Goal: Communication & Community: Answer question/provide support

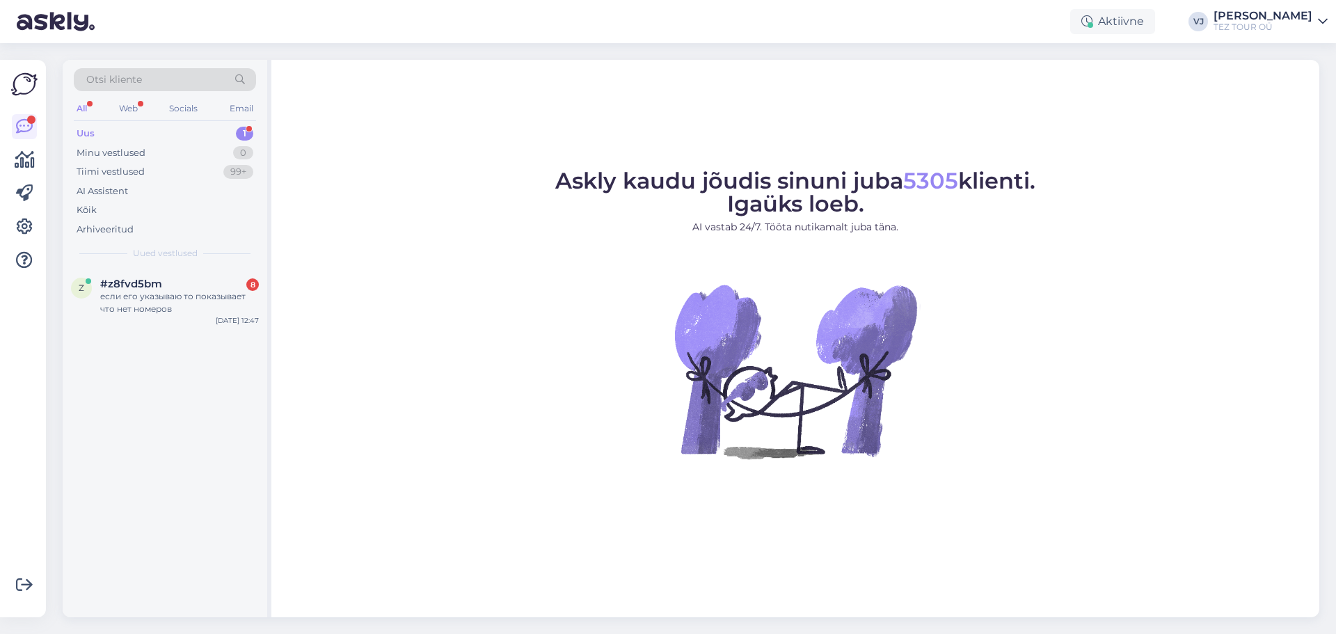
drag, startPoint x: 0, startPoint y: 0, endPoint x: 360, endPoint y: 294, distance: 465.4
click at [360, 295] on figure "Askly kaudu jõudis sinuni juba 5305 klienti. Igaüks loeb. AI vastab 24/7. Tööta…" at bounding box center [795, 333] width 1023 height 326
drag, startPoint x: 0, startPoint y: 0, endPoint x: 205, endPoint y: 299, distance: 361.9
click at [205, 299] on div "если его указываю то показывает что нет номеров" at bounding box center [179, 302] width 159 height 25
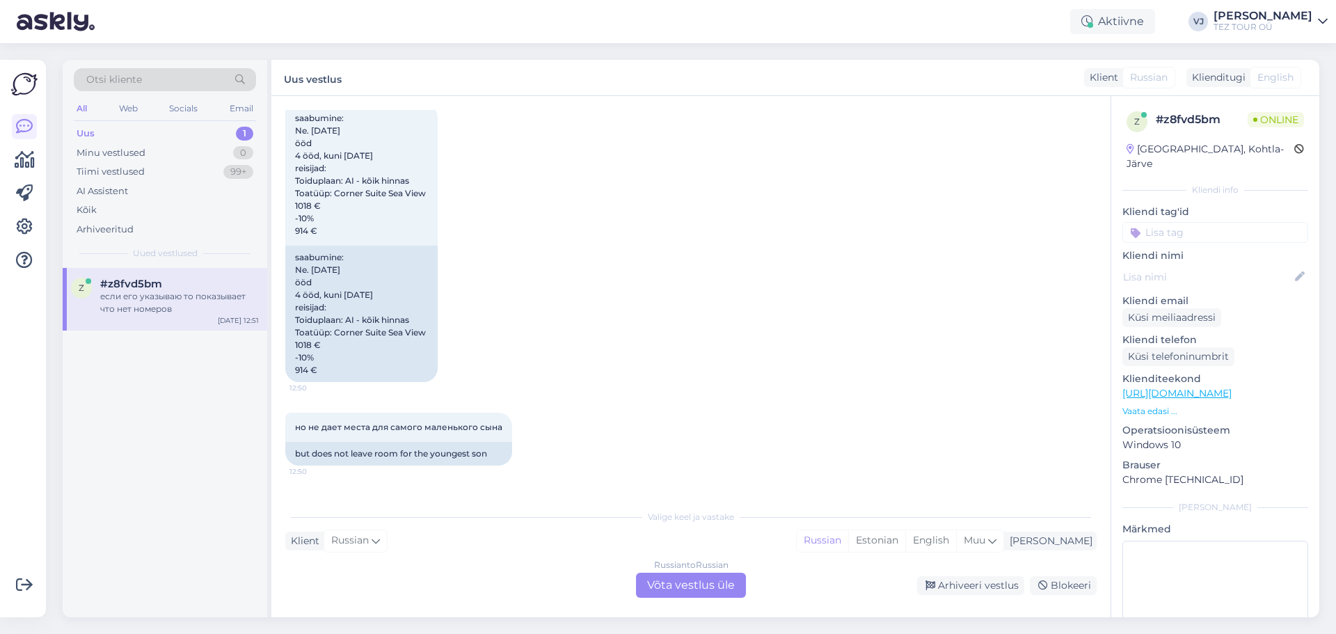
scroll to position [1833, 0]
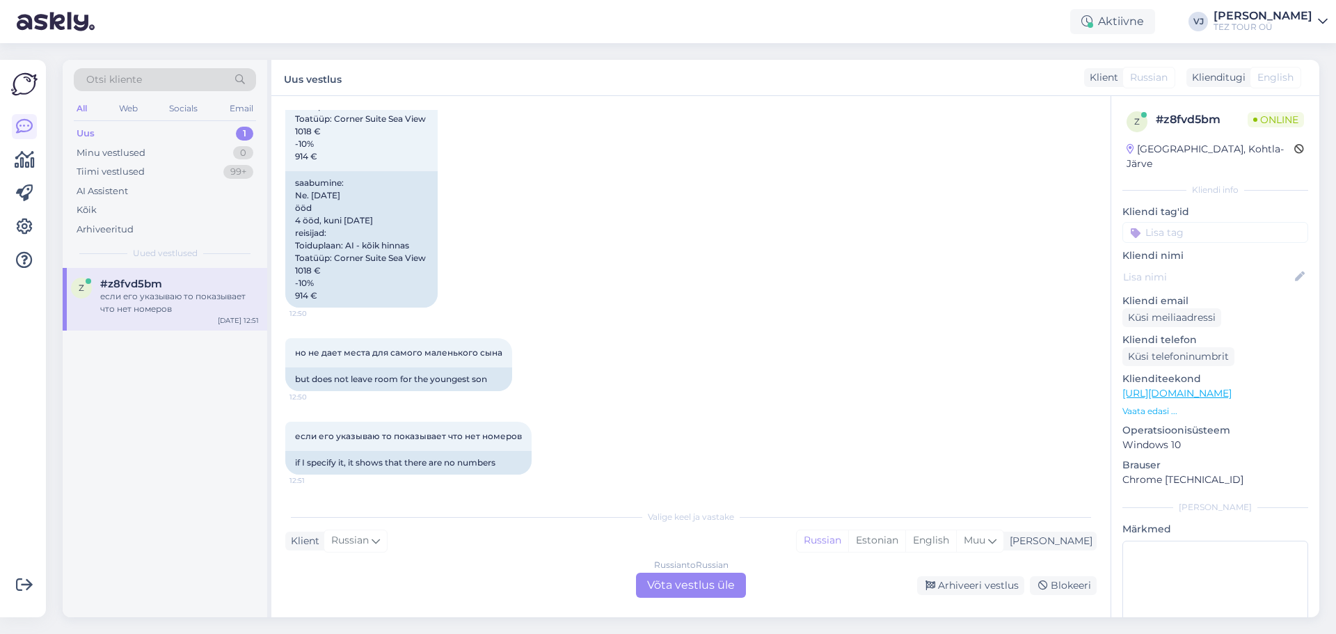
click at [689, 578] on div "Russian to Russian Võta vestlus üle" at bounding box center [691, 585] width 110 height 25
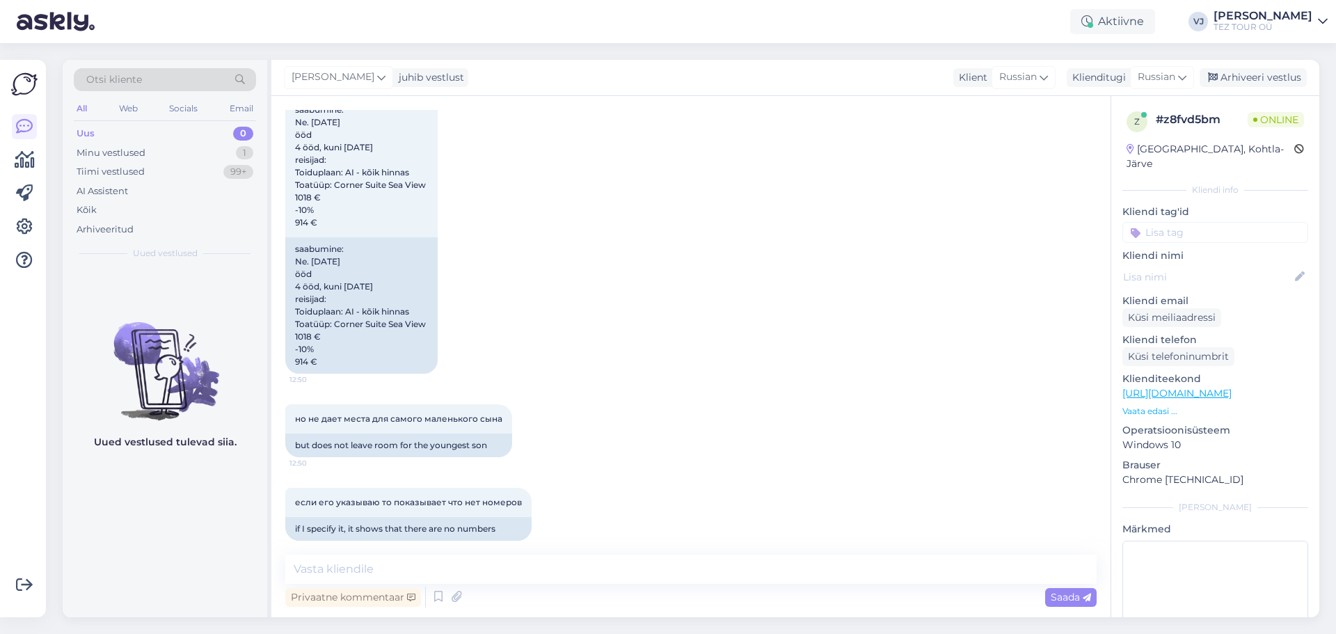
scroll to position [1781, 0]
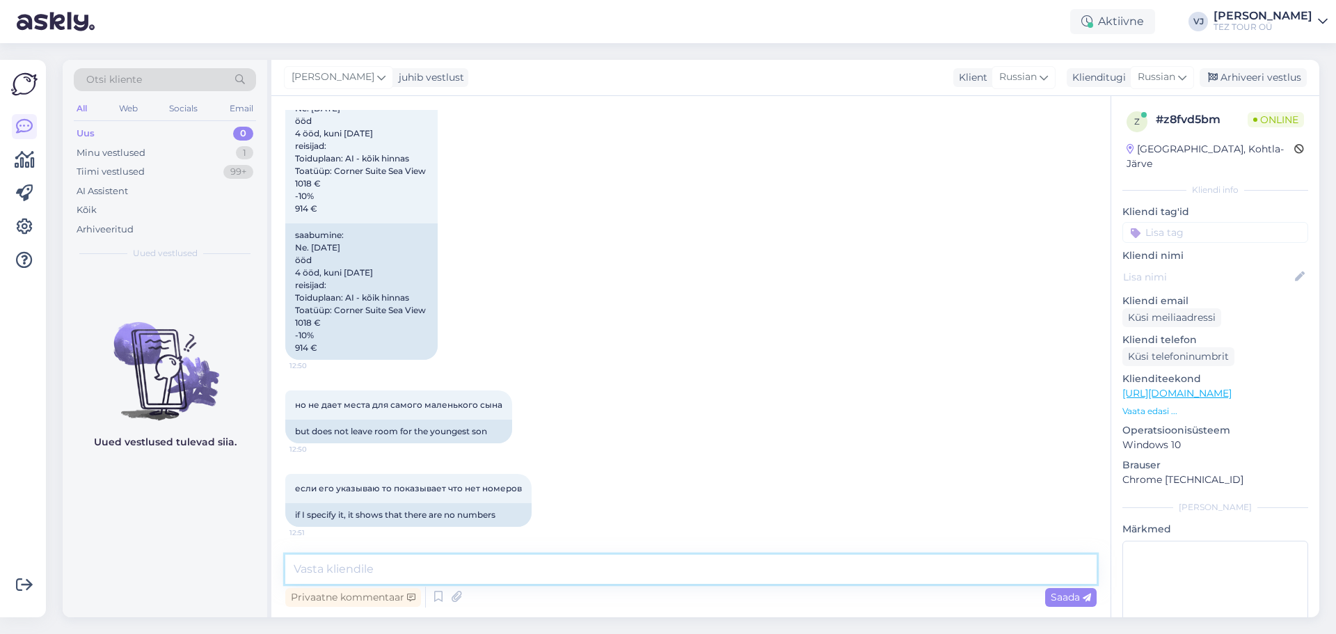
click at [572, 570] on textarea at bounding box center [690, 569] width 811 height 29
type textarea "L"
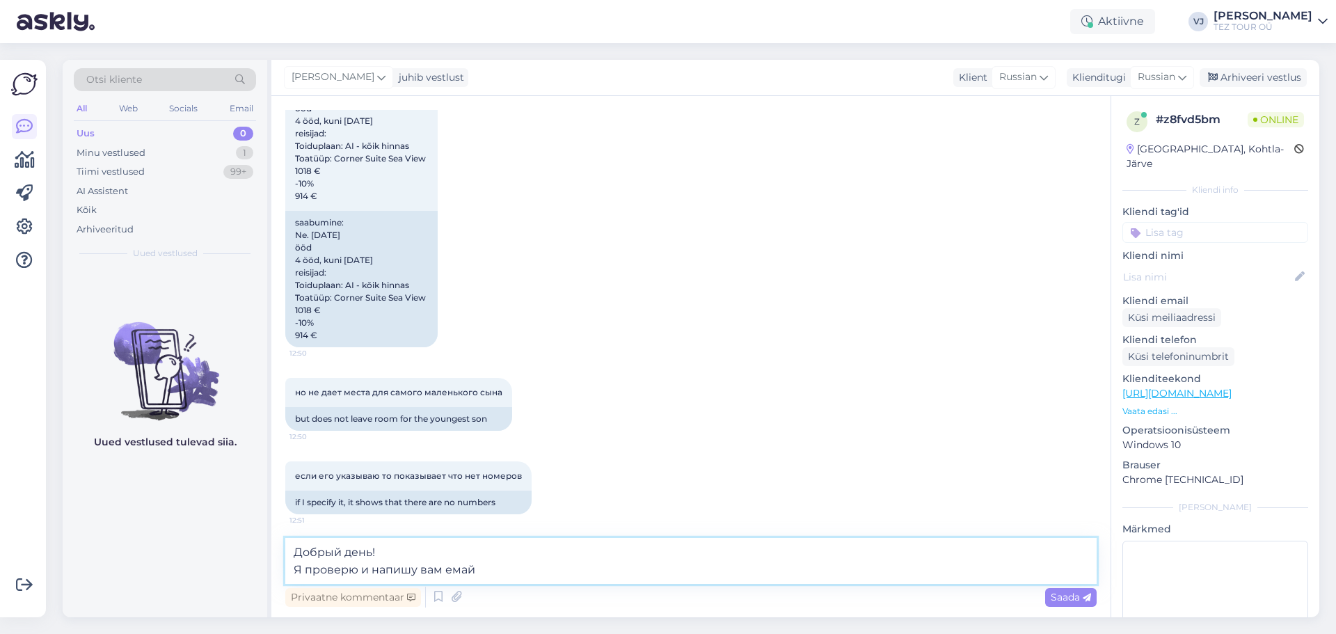
type textarea "Добрый день! Я проверю и напишу вам емайл"
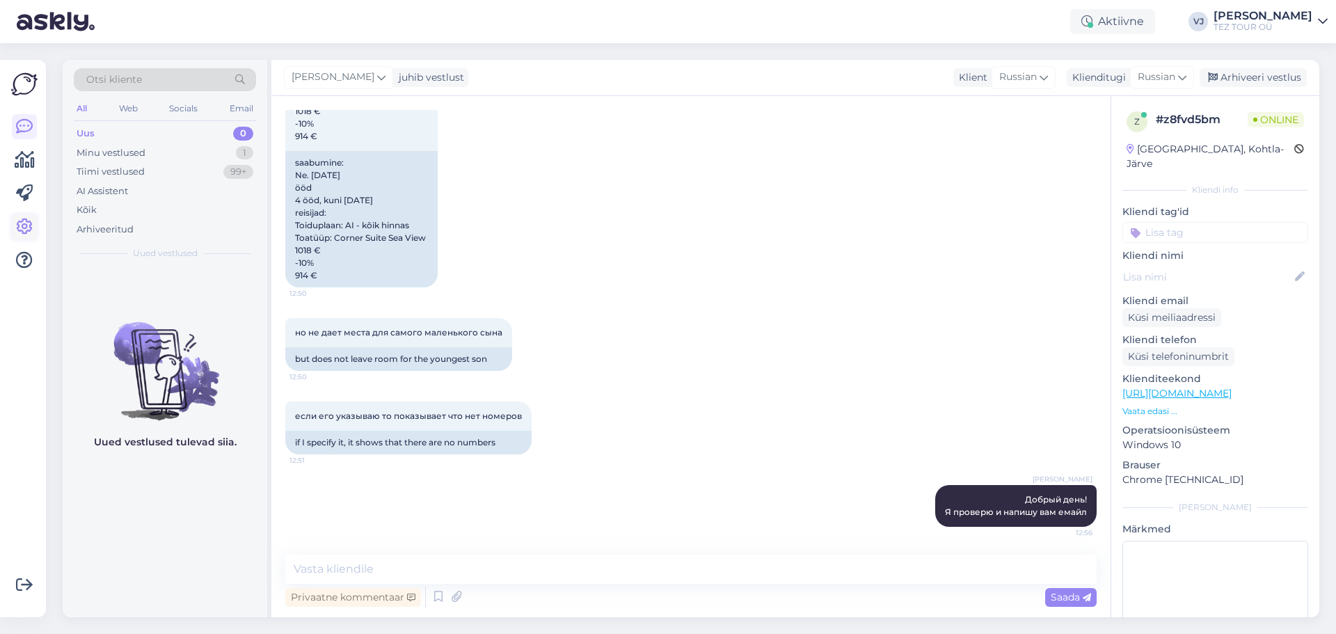
click at [26, 223] on icon at bounding box center [24, 227] width 17 height 17
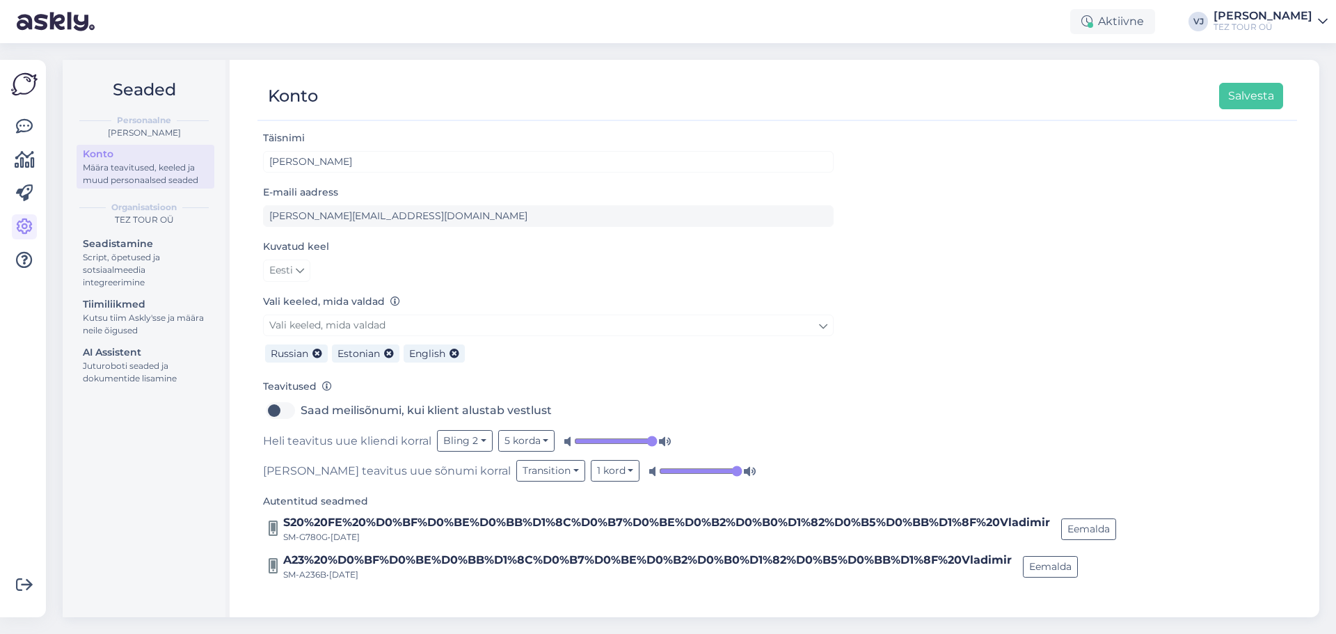
drag, startPoint x: 652, startPoint y: 443, endPoint x: 669, endPoint y: 439, distance: 17.2
click at [658, 439] on input "range" at bounding box center [616, 441] width 84 height 14
drag, startPoint x: 653, startPoint y: 440, endPoint x: 575, endPoint y: 424, distance: 80.2
click at [575, 434] on input "range" at bounding box center [616, 441] width 84 height 14
drag, startPoint x: 585, startPoint y: 440, endPoint x: 685, endPoint y: 432, distance: 100.6
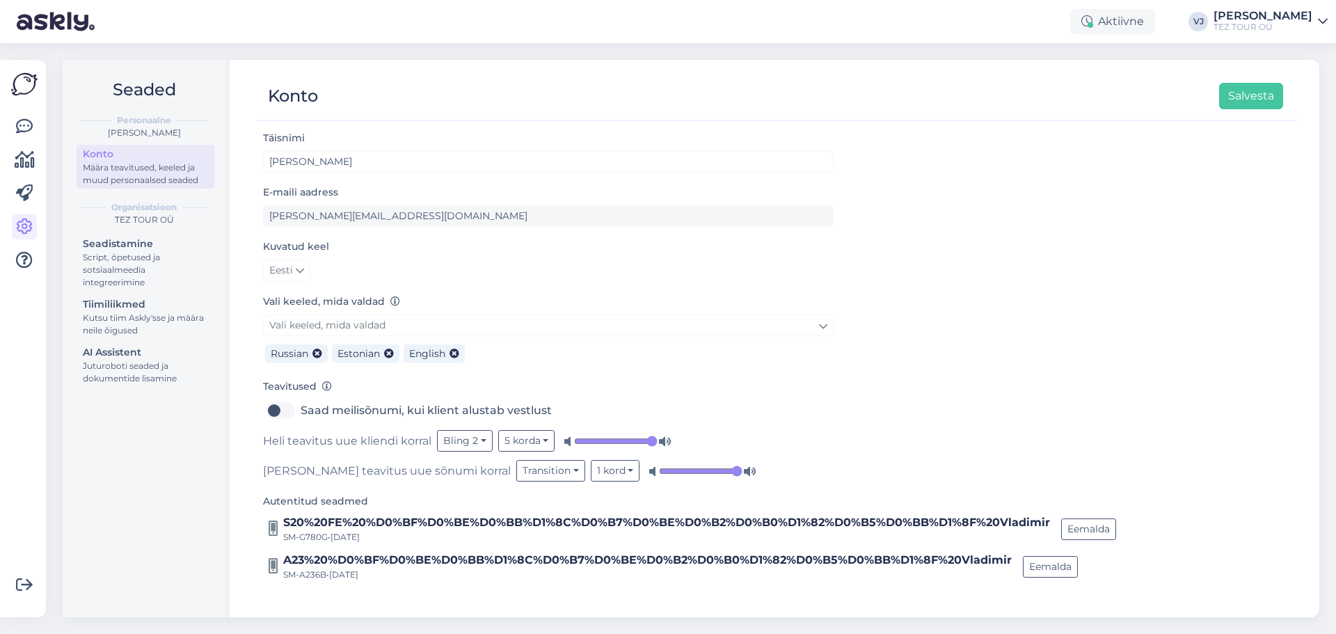
type input "1"
click at [658, 434] on input "range" at bounding box center [616, 441] width 84 height 14
click at [535, 436] on button "5 korda" at bounding box center [526, 441] width 57 height 22
click at [507, 492] on link "5 korda" at bounding box center [495, 492] width 118 height 22
click at [1234, 90] on button "Salvesta" at bounding box center [1251, 96] width 64 height 26
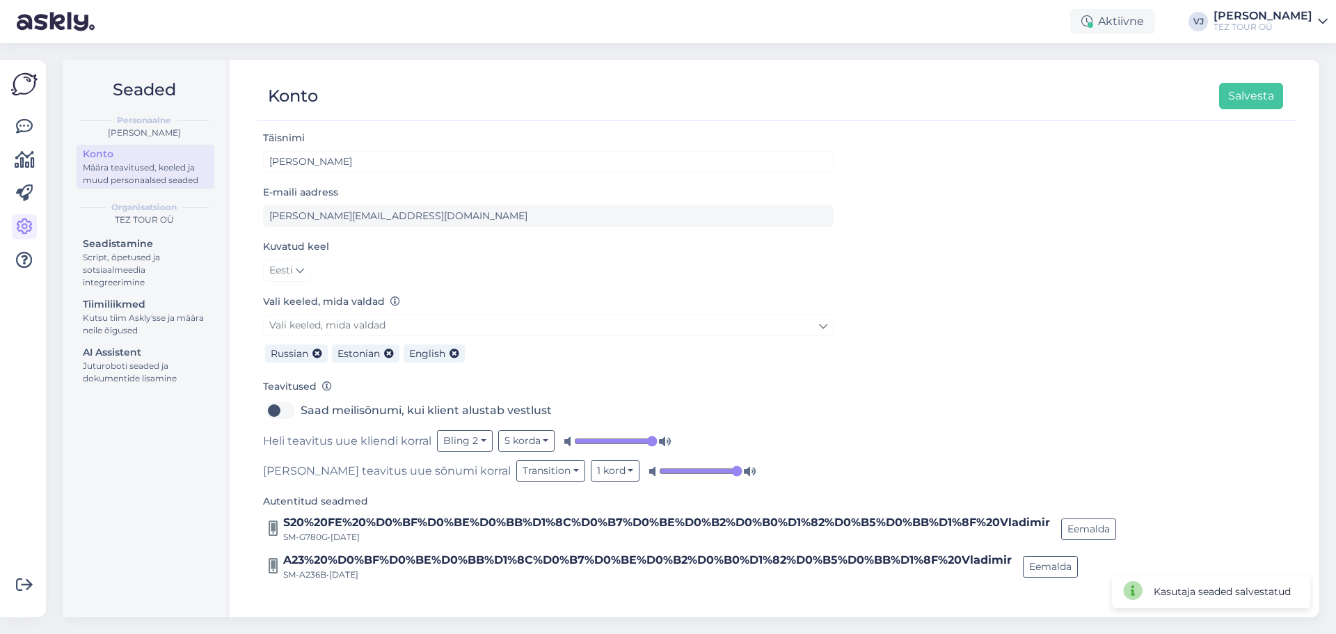
click at [15, 82] on img at bounding box center [24, 84] width 26 height 26
click at [24, 86] on img at bounding box center [24, 84] width 26 height 26
click at [20, 125] on icon at bounding box center [24, 126] width 17 height 17
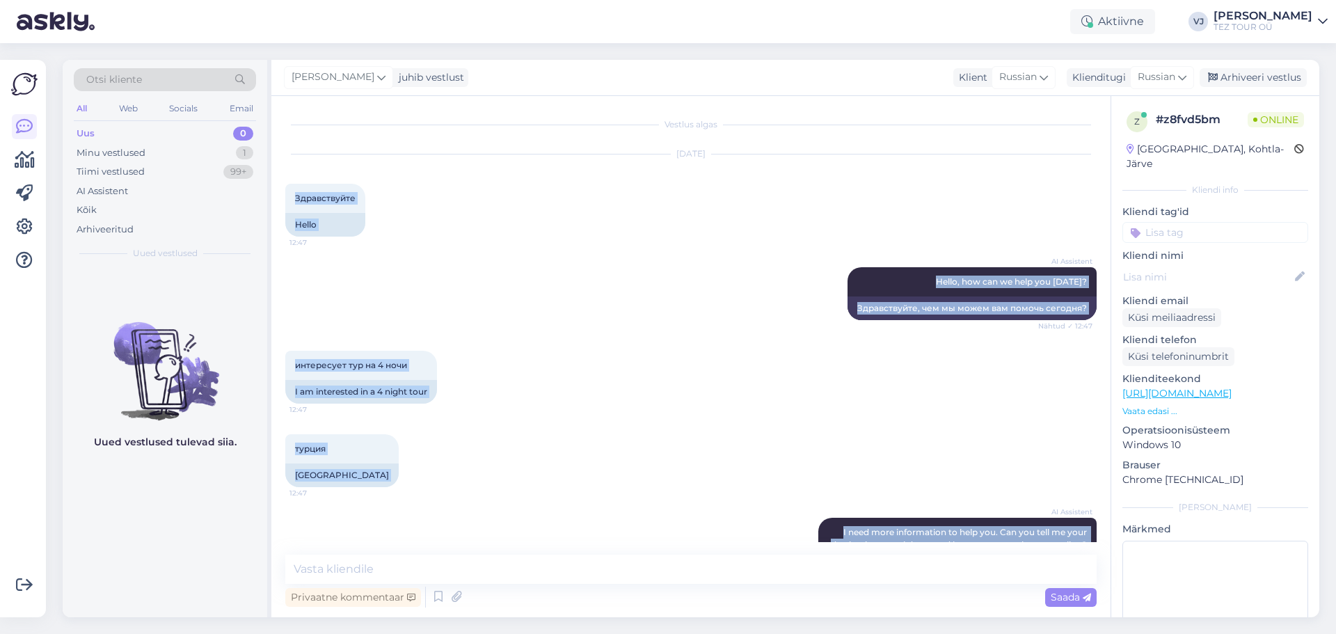
drag, startPoint x: 955, startPoint y: 480, endPoint x: 292, endPoint y: 173, distance: 731.0
click at [292, 173] on div "Vestlus algas [DATE] Здравствуйте 12:47 Hello AI Assistent Hello, how can we he…" at bounding box center [697, 326] width 824 height 432
copy div "Loremipsumdo 53:16 Sitam CO Adipiscin Elits, doe tem in utla etd magna? Aliqua …"
click at [491, 318] on div "AI Assistent Hello, how can we help you [DATE]? Nähtud ✓ 12:47 Здравствуйте, че…" at bounding box center [690, 294] width 811 height 84
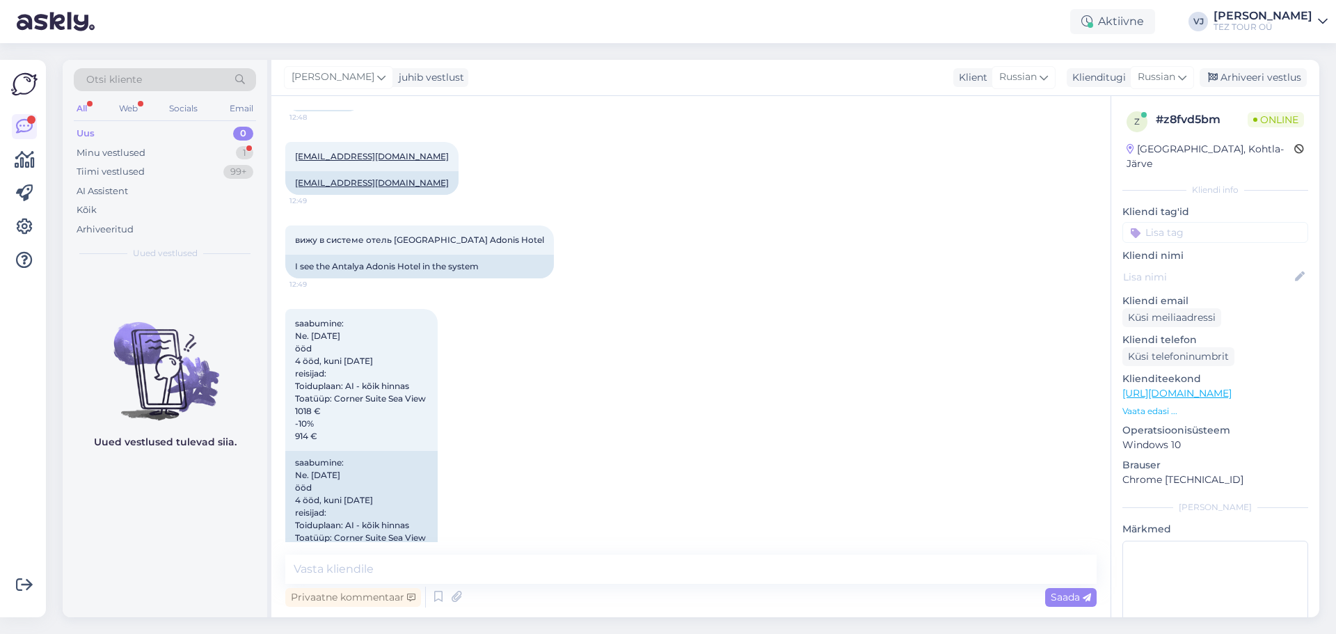
scroll to position [2111, 0]
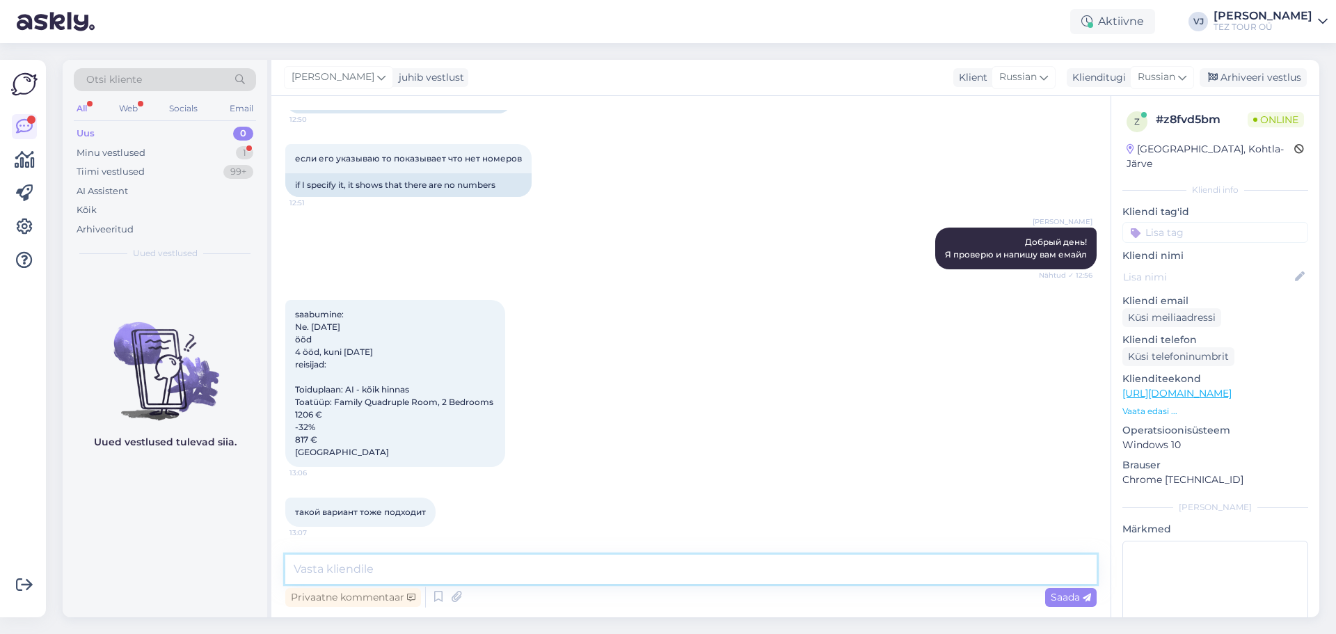
click at [372, 573] on textarea at bounding box center [690, 569] width 811 height 29
click at [397, 578] on textarea at bounding box center [690, 569] width 811 height 29
type textarea "p"
click at [411, 581] on textarea at bounding box center [690, 569] width 811 height 29
type textarea "Не может такая цена быть на 5-х"
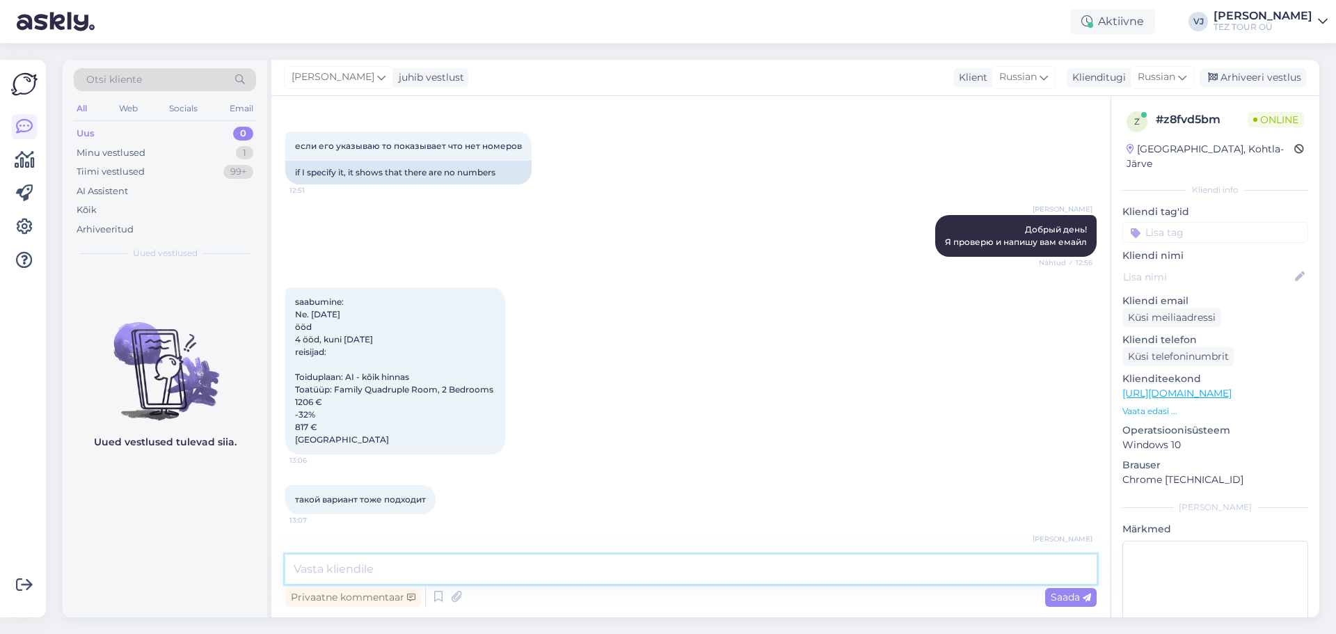
scroll to position [2170, 0]
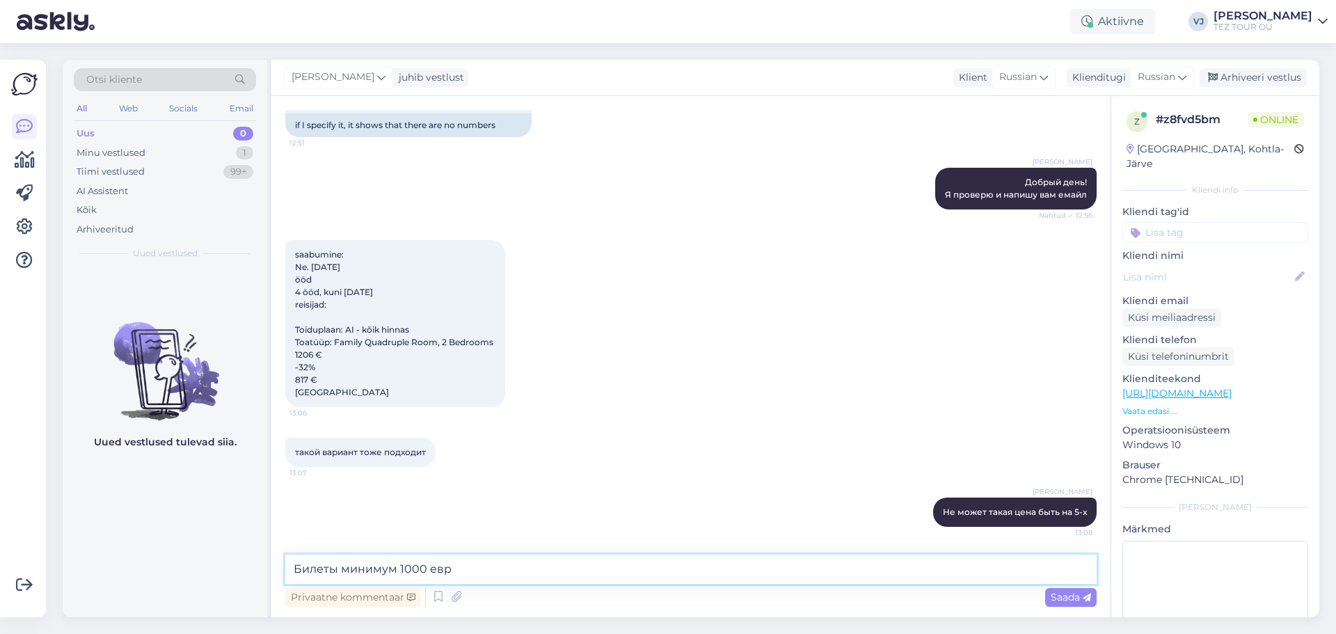
type textarea "Билеты минимум 1000 евро"
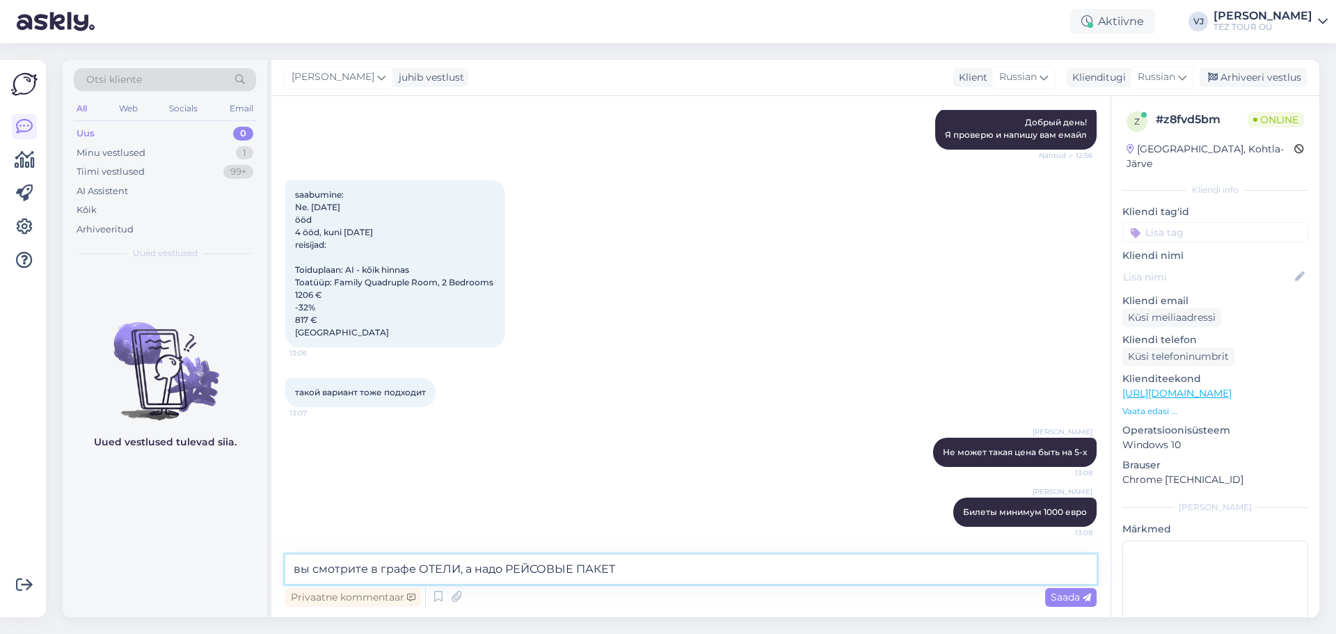
type textarea "вы смотрите в графе ОТЕЛИ, а надо РЕЙСОВЫЕ ПАКЕТЫ"
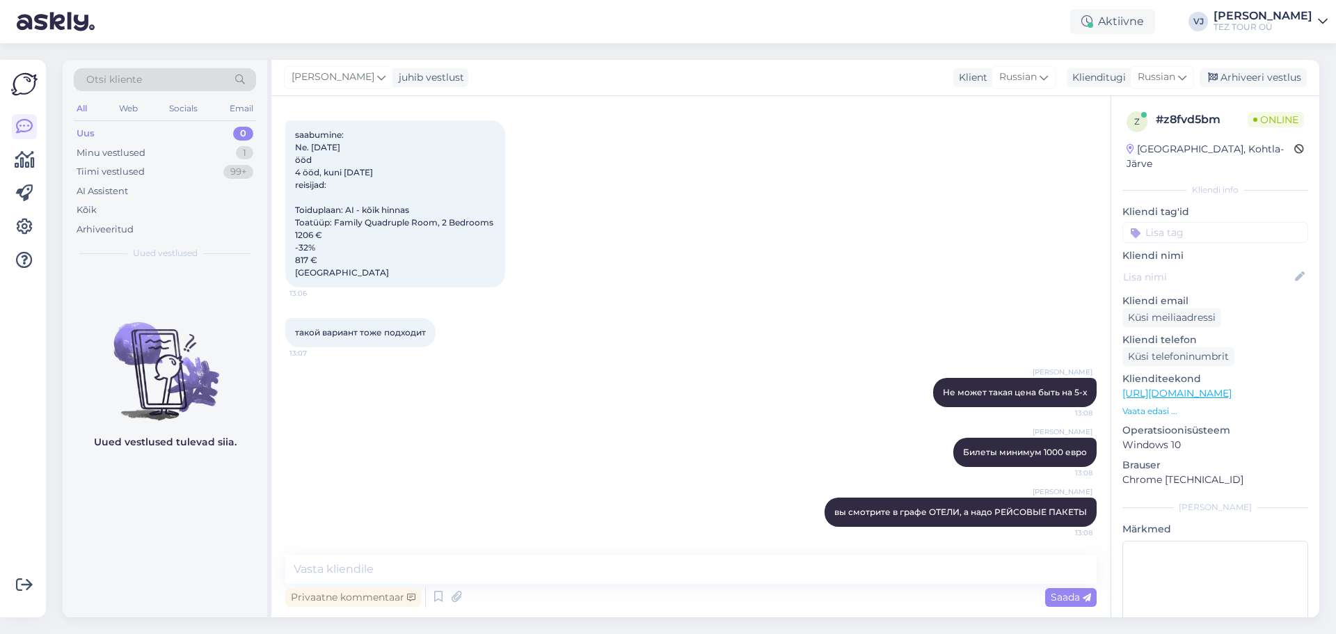
click at [967, 202] on div "saabumine: Ne. [DATE] ööd 4 ööd, kuni [DATE] reisijad: Toiduplaan: AI - kõik hi…" at bounding box center [690, 204] width 811 height 198
click at [363, 572] on textarea at bounding box center [690, 569] width 811 height 29
type textarea "В"
click at [434, 597] on icon at bounding box center [438, 597] width 17 height 21
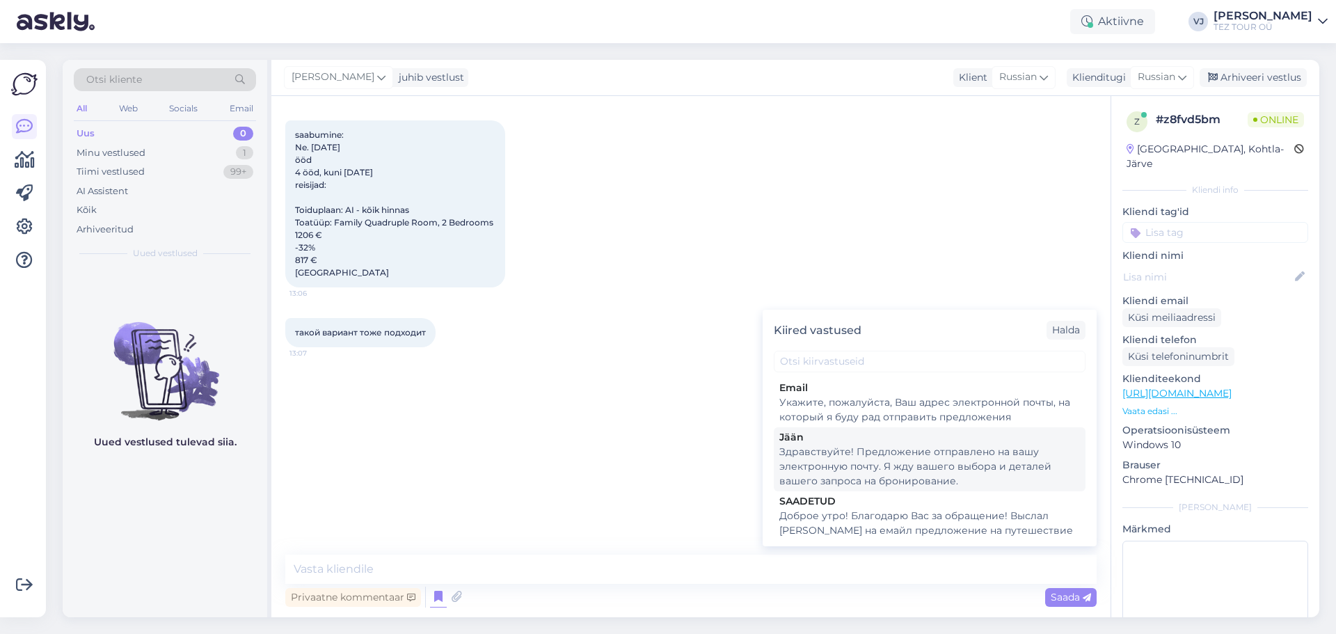
click at [903, 464] on div "Здравствуйте! Предложение отправлено на вашу электронную почту. Я жду вашего вы…" at bounding box center [929, 467] width 301 height 44
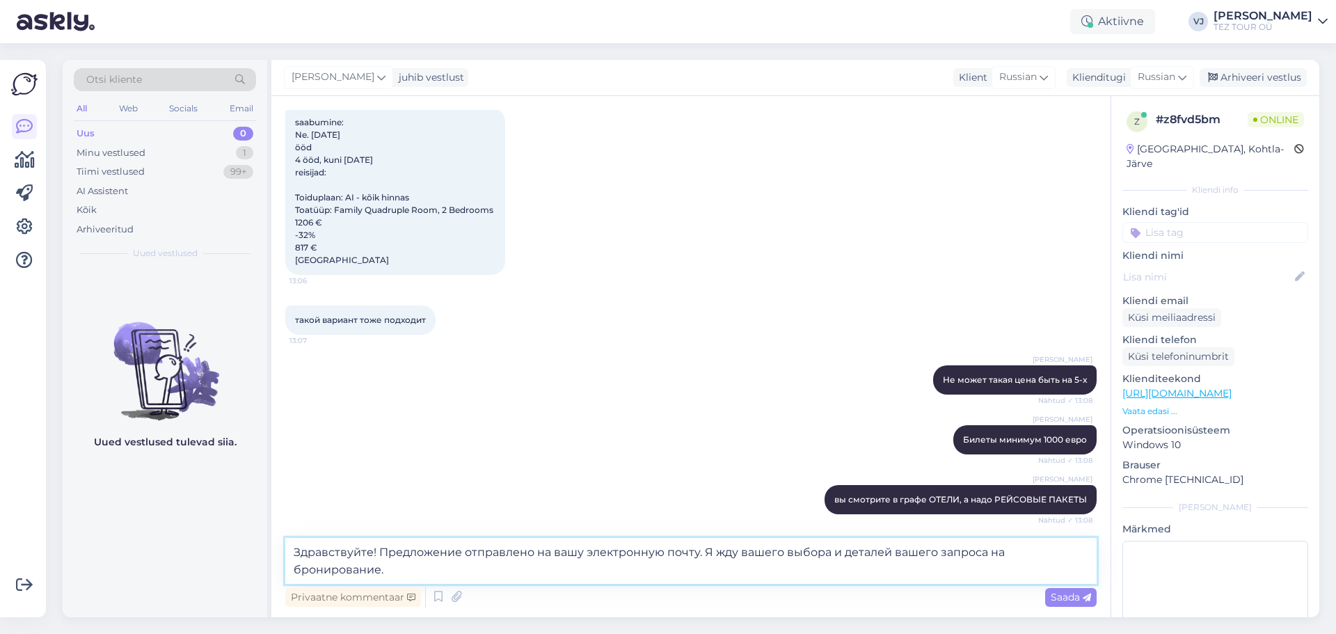
drag, startPoint x: 376, startPoint y: 553, endPoint x: 243, endPoint y: 544, distance: 133.2
click at [243, 544] on div "Otsi kliente All Web Socials Email Uus 0 Minu vestlused 1 Tiimi vestlused 99+ A…" at bounding box center [691, 338] width 1257 height 557
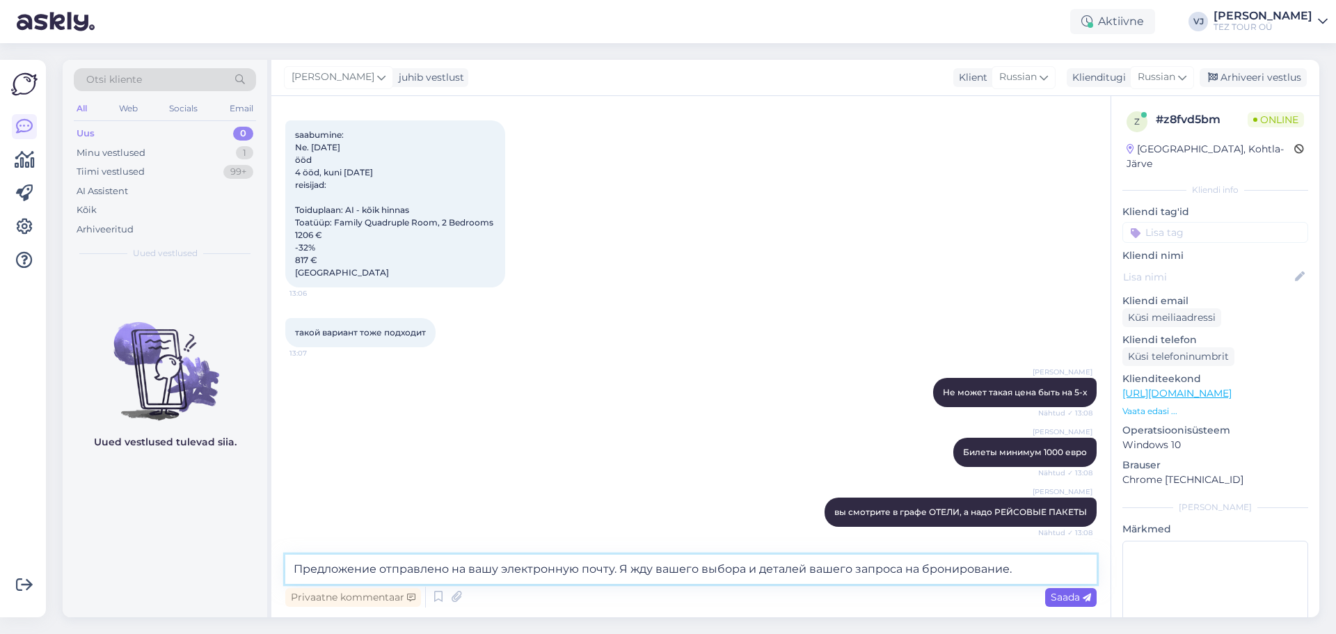
type textarea "Предложение отправлено на вашу электронную почту. Я жду вашего выбора и деталей…"
click at [1065, 592] on span "Saada" at bounding box center [1071, 597] width 40 height 13
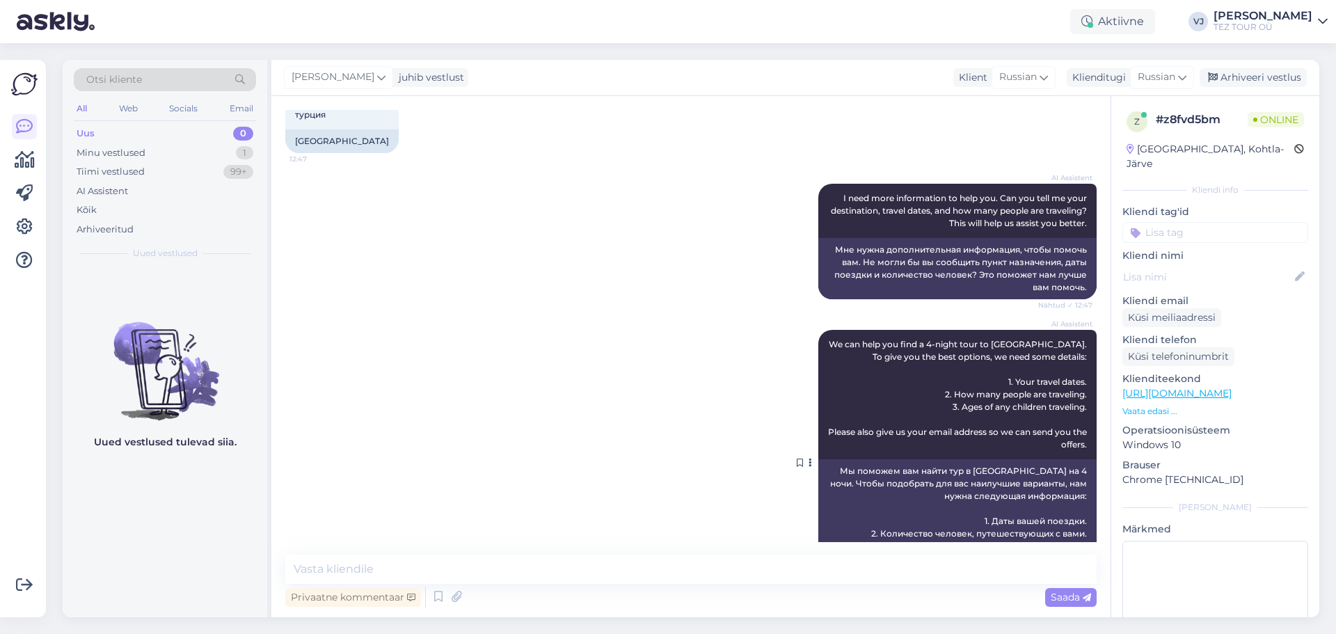
scroll to position [0, 0]
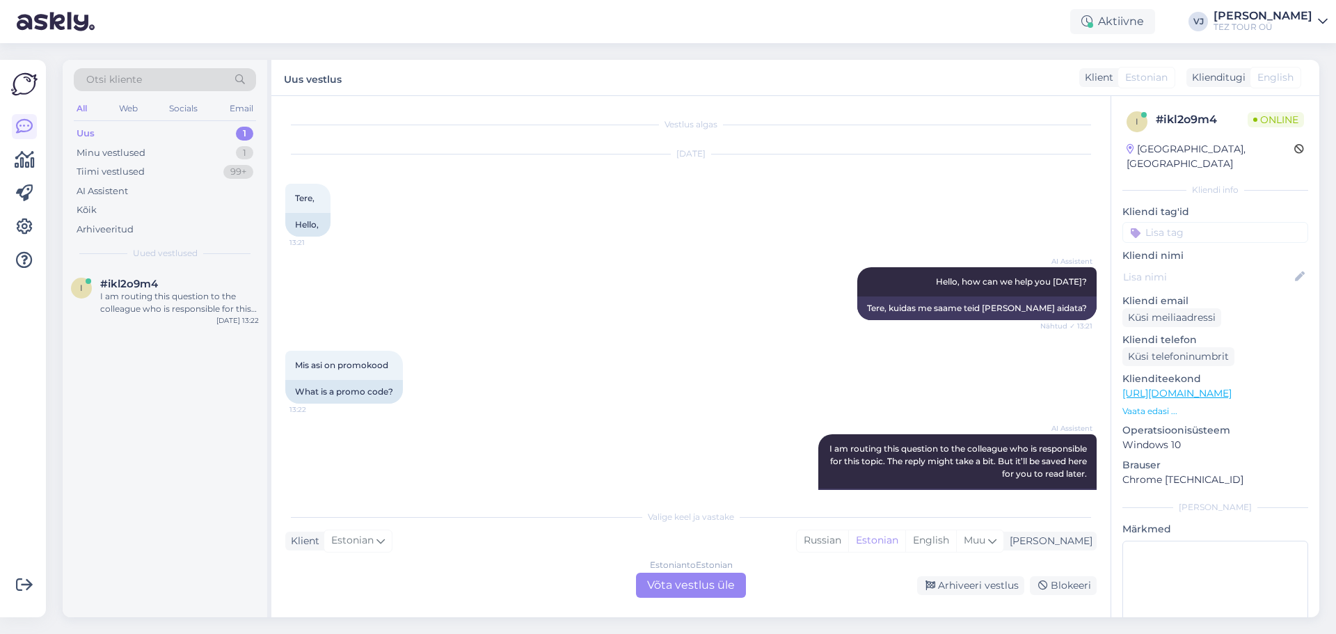
scroll to position [63, 0]
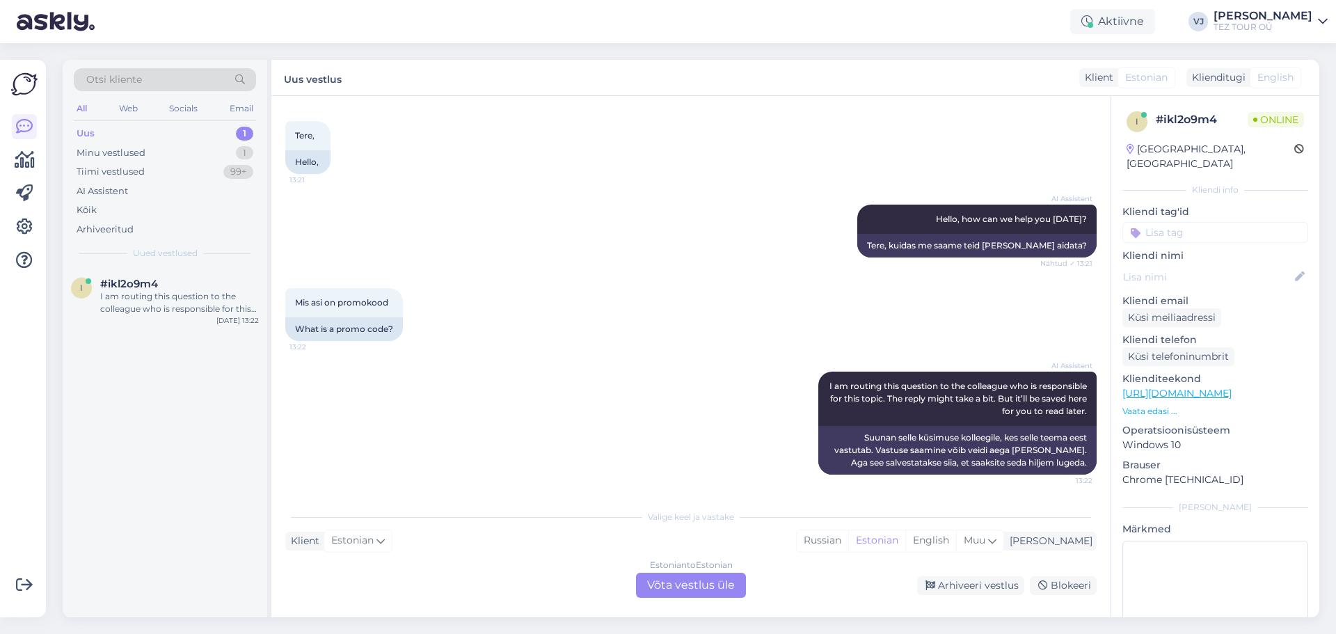
click at [700, 578] on div "Estonian to Estonian Võta vestlus üle" at bounding box center [691, 585] width 110 height 25
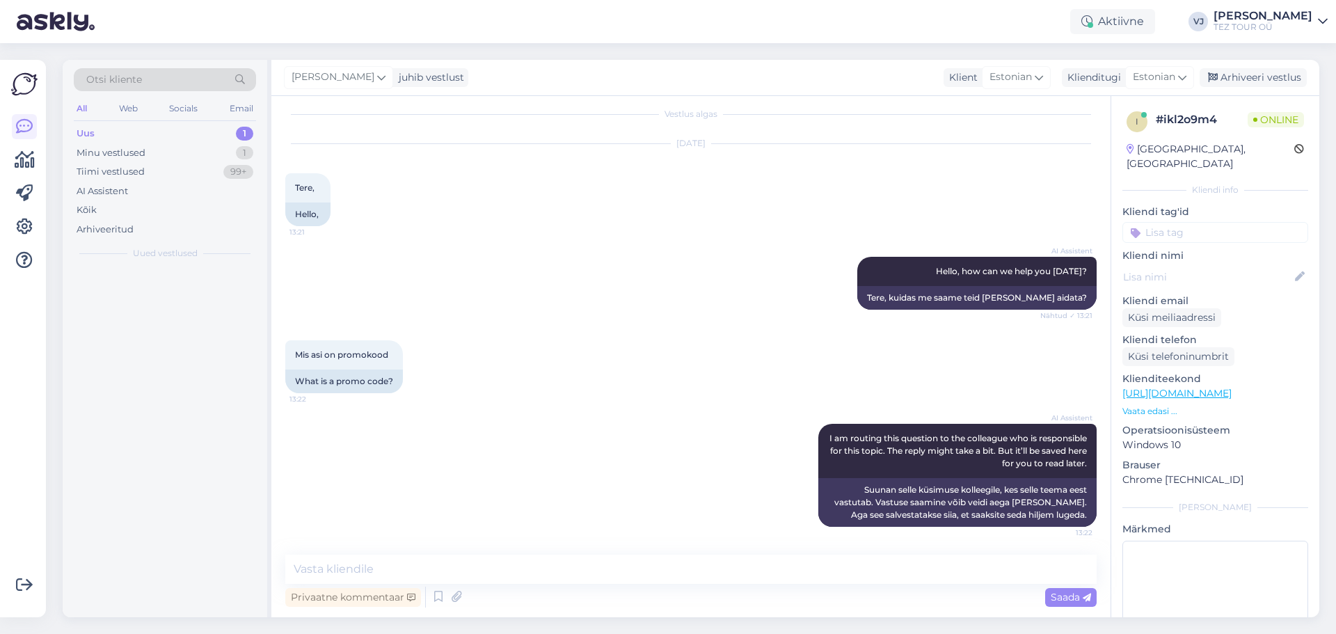
scroll to position [10, 0]
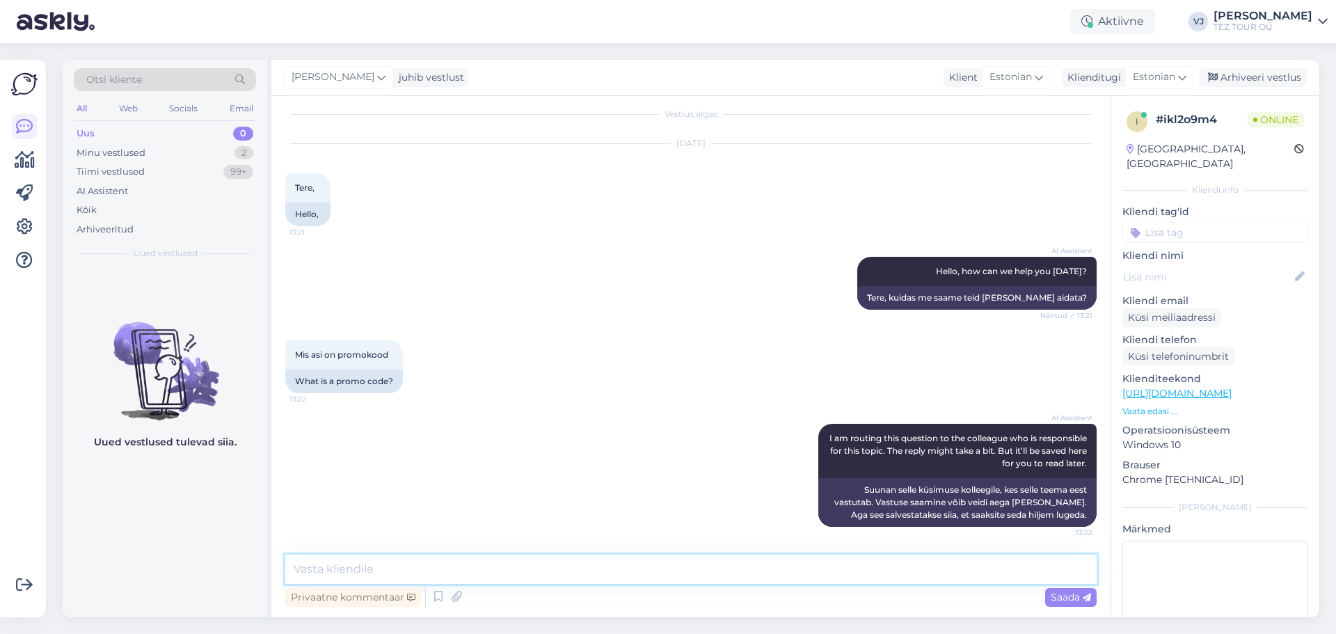
click at [700, 565] on textarea at bounding box center [690, 569] width 811 height 29
click at [1280, 225] on input at bounding box center [1215, 232] width 186 height 21
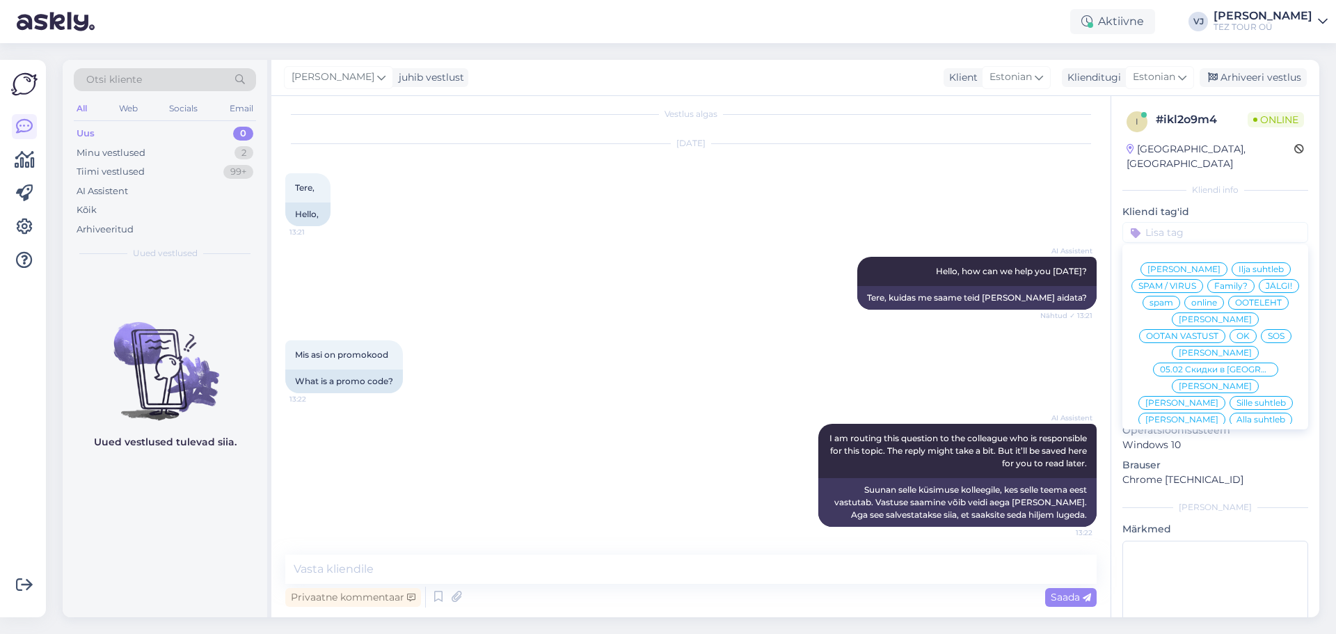
click at [1209, 346] on div "Vladimir Suhtleb" at bounding box center [1215, 353] width 87 height 14
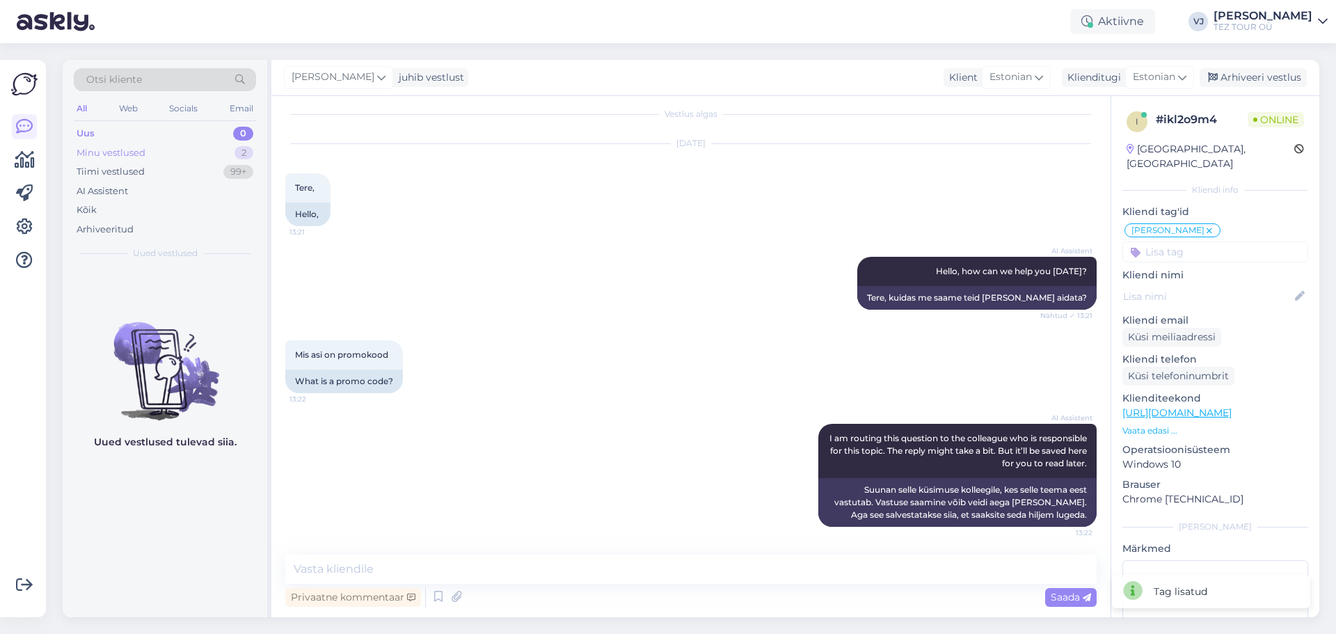
click at [183, 146] on div "Minu vestlused 2" at bounding box center [165, 152] width 182 height 19
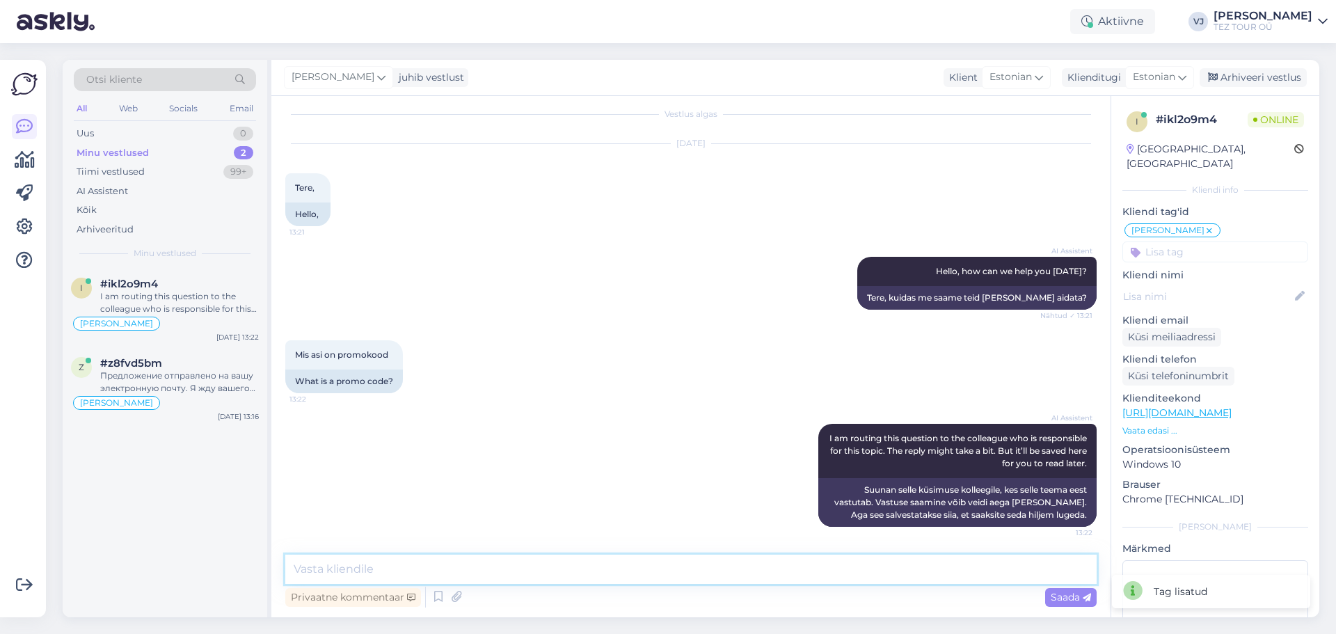
click at [486, 575] on textarea at bounding box center [690, 569] width 811 height 29
type textarea "Е"
type textarea "Tere päevast!"
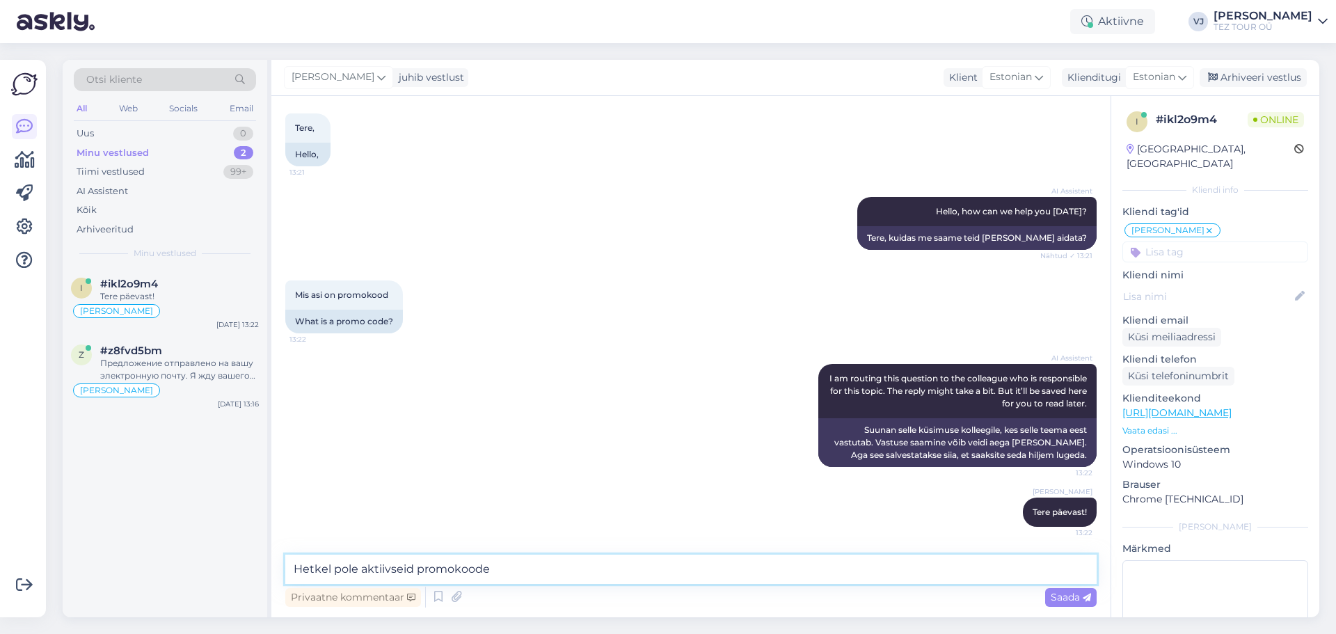
type textarea "Hetkel pole aktiivseid promokoode."
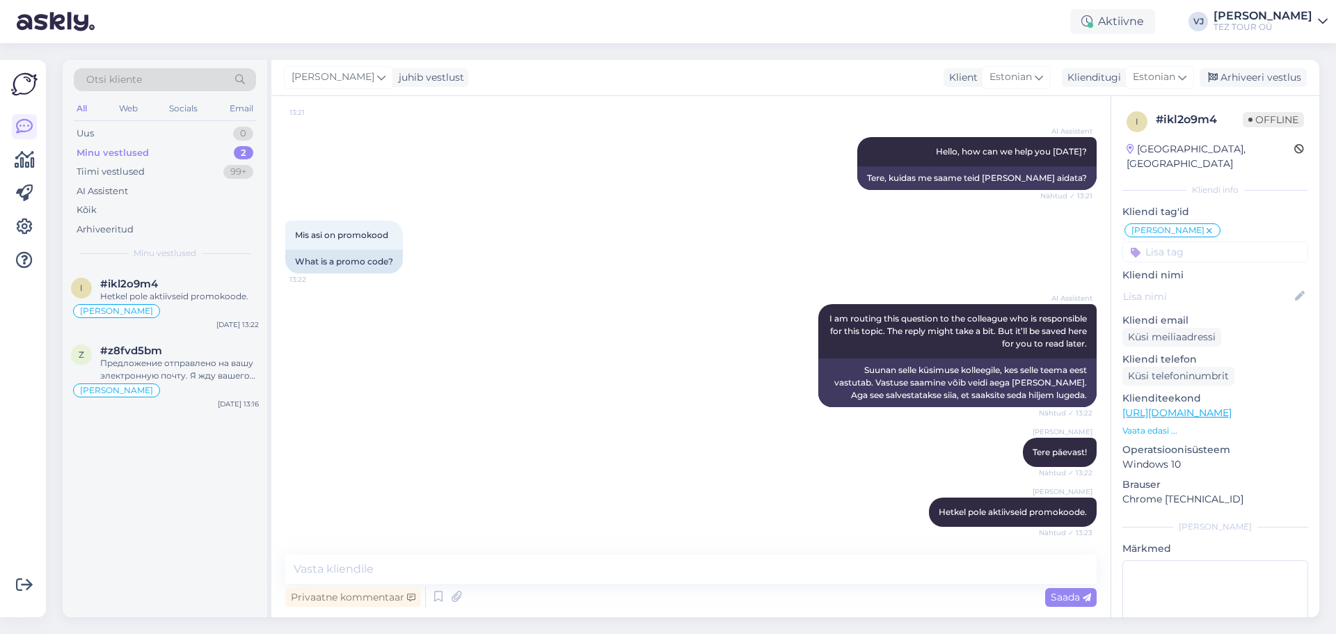
click at [680, 263] on div "Mis asi on promokood 13:22 What is a promo code?" at bounding box center [690, 247] width 811 height 84
